Goal: Transaction & Acquisition: Book appointment/travel/reservation

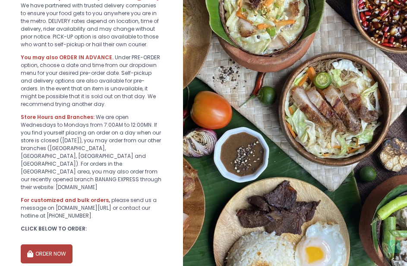
scroll to position [284, 0]
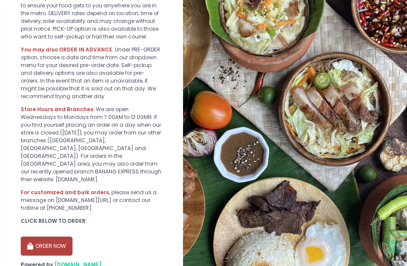
click at [41, 236] on button "ORDER NOW" at bounding box center [47, 245] width 52 height 19
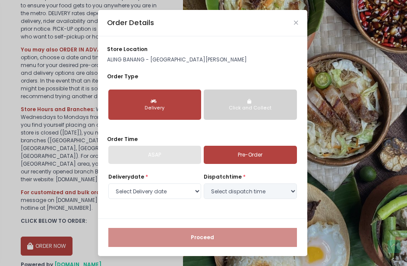
select select "[DATE]"
click at [191, 146] on div "ASAP" at bounding box center [154, 155] width 93 height 18
click at [189, 151] on div "ASAP" at bounding box center [154, 155] width 93 height 18
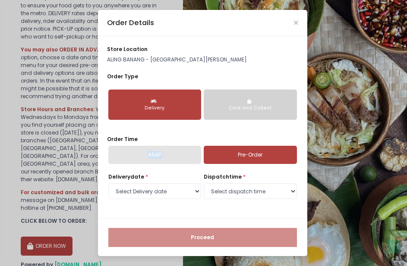
click at [223, 150] on link "Pre-Order" at bounding box center [250, 155] width 93 height 18
click at [184, 189] on select "Select Delivery date [DATE] [DATE] [DATE] [DATE] [DATE] [DATE] [DATE]" at bounding box center [154, 191] width 93 height 16
click at [216, 188] on select "Select dispatch time 10:00 AM - 10:30 AM 10:30 AM - 11:00 AM 11:00 AM - 11:30 A…" at bounding box center [250, 191] width 93 height 16
select select "10:00"
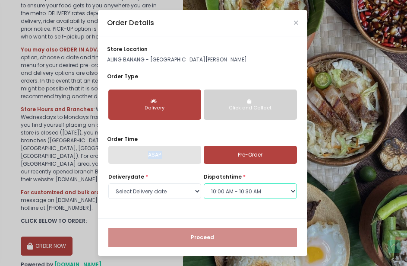
click at [204, 183] on select "Select dispatch time 10:00 AM - 10:30 AM 10:30 AM - 11:00 AM 11:00 AM - 11:30 A…" at bounding box center [250, 191] width 93 height 16
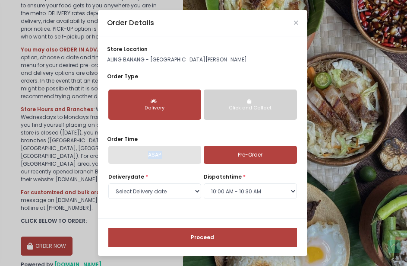
click at [239, 231] on button "Proceed" at bounding box center [202, 237] width 189 height 19
